Goal: Task Accomplishment & Management: Complete application form

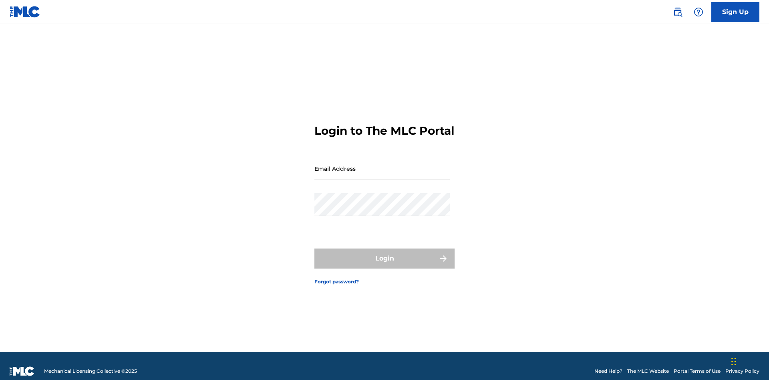
scroll to position [10, 0]
click at [382, 165] on input "Email Address" at bounding box center [381, 168] width 135 height 23
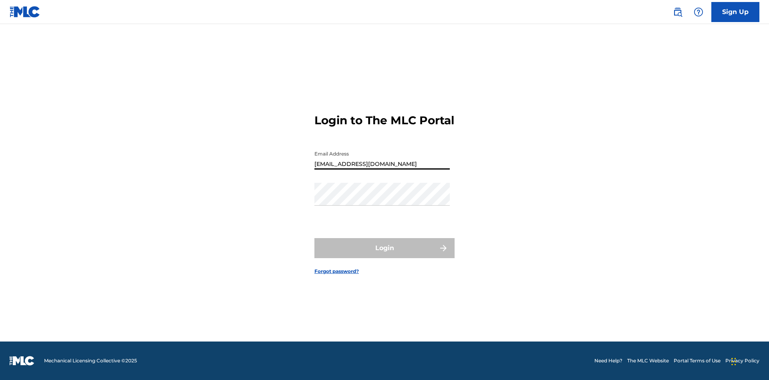
type input "Duke.McTesterson@gmail.com"
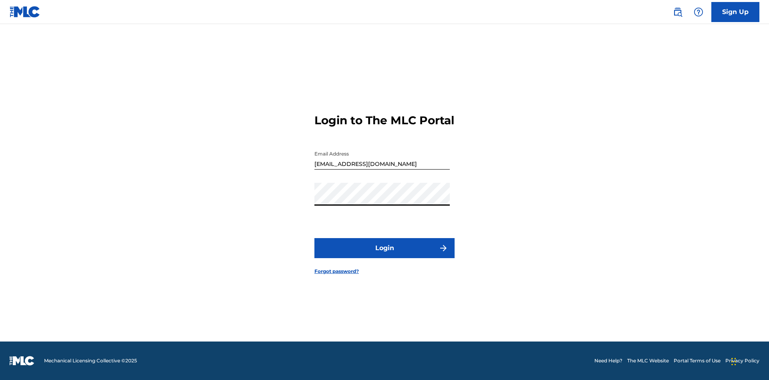
click at [385, 255] on button "Login" at bounding box center [384, 248] width 140 height 20
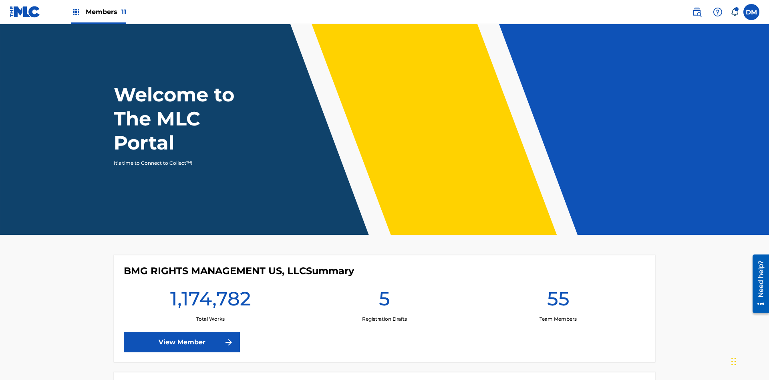
click at [99, 12] on span "Members 11" at bounding box center [106, 11] width 40 height 9
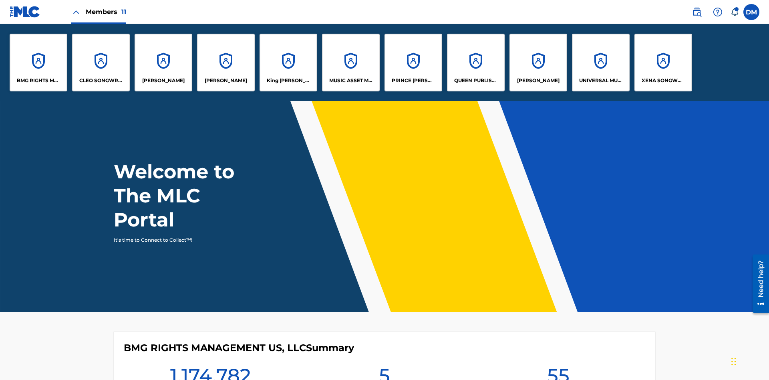
click at [413, 81] on p "PRINCE MCTESTERSON" at bounding box center [414, 80] width 44 height 7
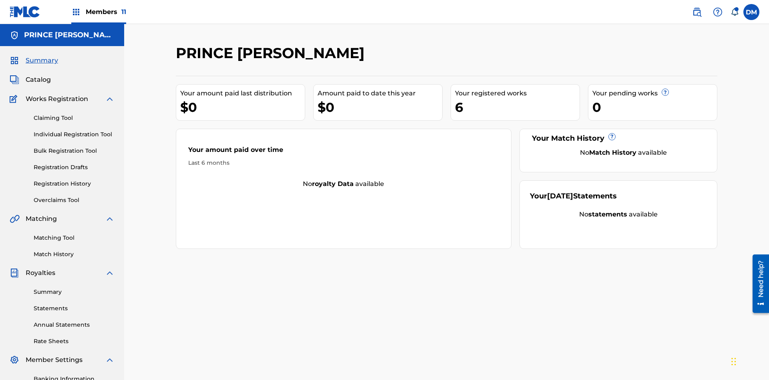
click at [74, 130] on link "Individual Registration Tool" at bounding box center [74, 134] width 81 height 8
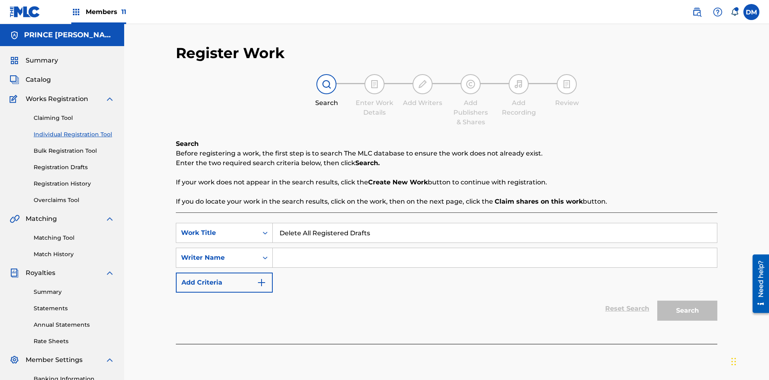
scroll to position [117, 0]
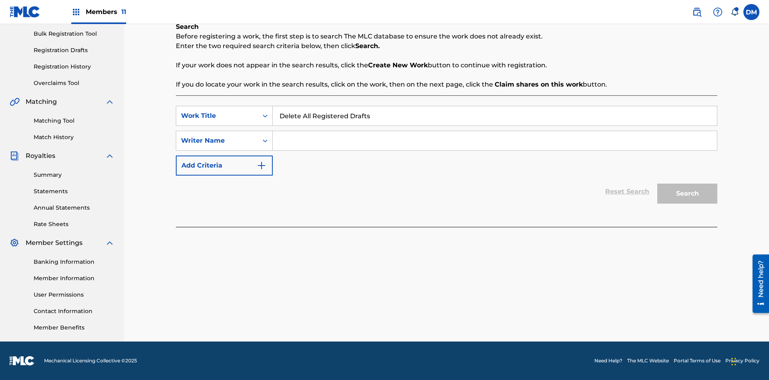
click at [495, 141] on input "Search Form" at bounding box center [495, 140] width 444 height 19
click at [687, 193] on button "Search" at bounding box center [687, 193] width 60 height 20
